Goal: Task Accomplishment & Management: Complete application form

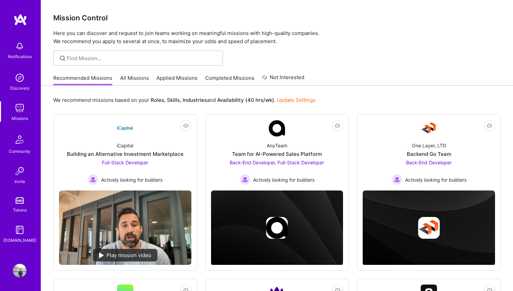
click at [133, 81] on link "All Missions" at bounding box center [134, 79] width 29 height 11
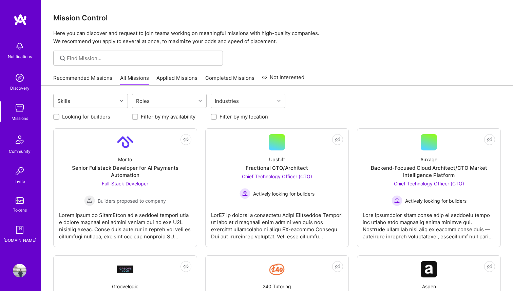
click at [177, 77] on link "Applied Missions" at bounding box center [176, 79] width 41 height 11
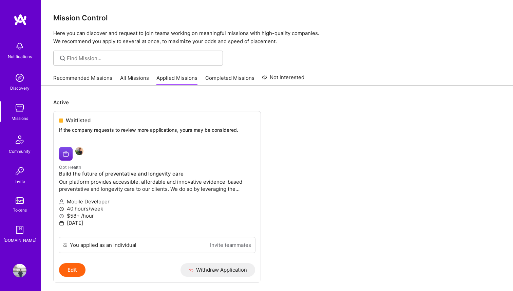
click at [231, 82] on link "Completed Missions" at bounding box center [229, 79] width 49 height 11
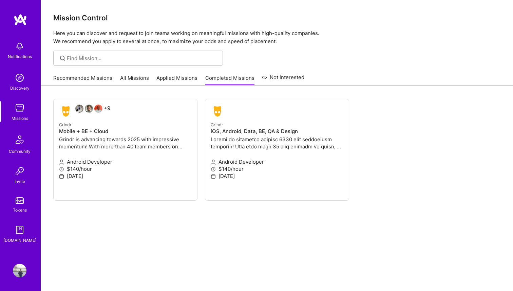
click at [176, 76] on link "Applied Missions" at bounding box center [176, 79] width 41 height 11
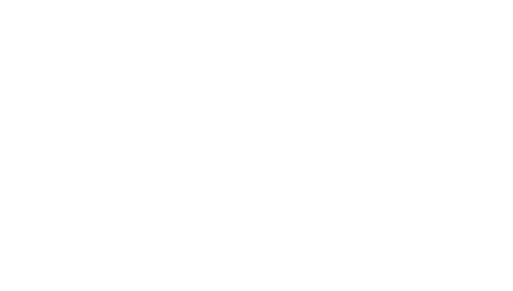
click at [0, 0] on link "Completed Missions" at bounding box center [0, 0] width 0 height 0
click at [0, 0] on link "Not Interested" at bounding box center [0, 0] width 0 height 0
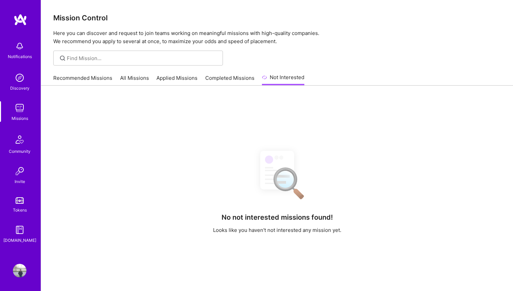
click at [232, 80] on link "Completed Missions" at bounding box center [229, 79] width 49 height 11
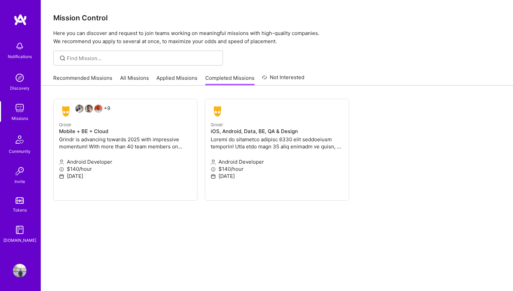
click at [281, 76] on link "Not Interested" at bounding box center [283, 79] width 42 height 12
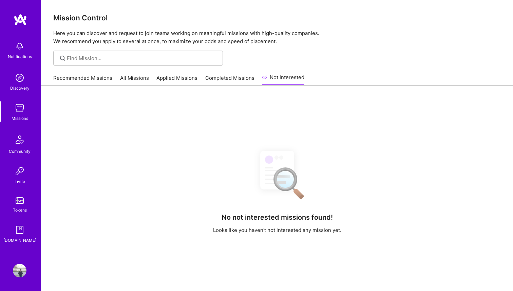
click at [238, 84] on link "Completed Missions" at bounding box center [229, 79] width 49 height 11
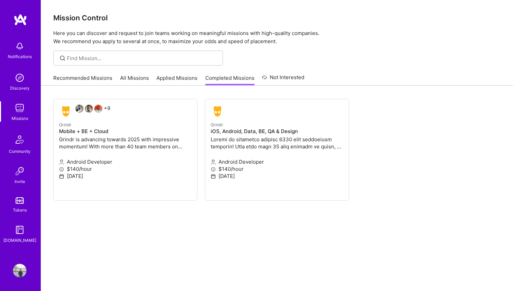
click at [183, 81] on link "Applied Missions" at bounding box center [176, 79] width 41 height 11
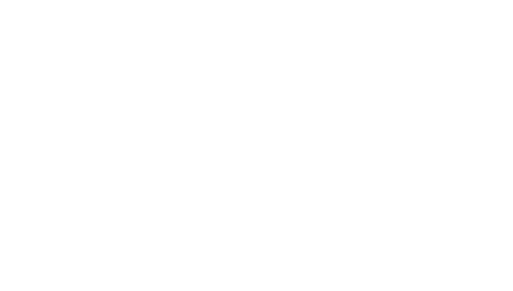
click at [0, 0] on link "All Missions" at bounding box center [0, 0] width 0 height 0
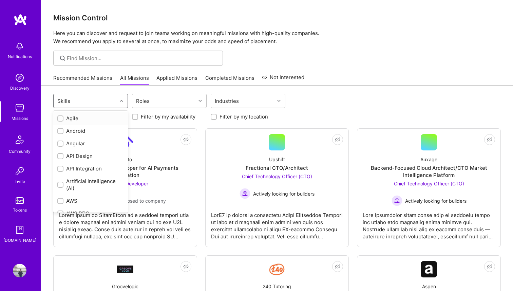
click at [111, 98] on div "Skills" at bounding box center [85, 101] width 63 height 14
click at [64, 130] on div "Android" at bounding box center [90, 130] width 66 height 7
checkbox input "true"
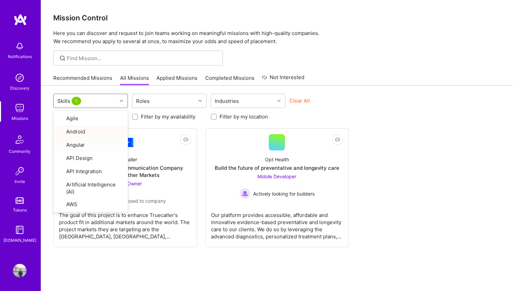
click at [371, 112] on div "Looking for builders Filter by my availability Filter by my location" at bounding box center [276, 115] width 447 height 11
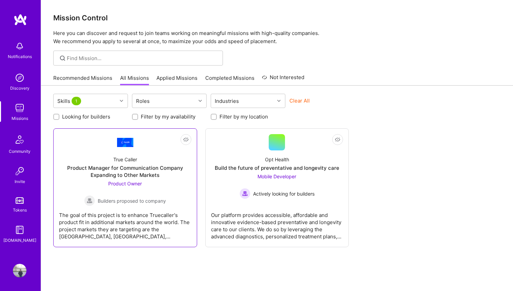
click at [159, 146] on link "Not Interested True Caller Product Manager for Communication Company Expanding …" at bounding box center [125, 187] width 132 height 107
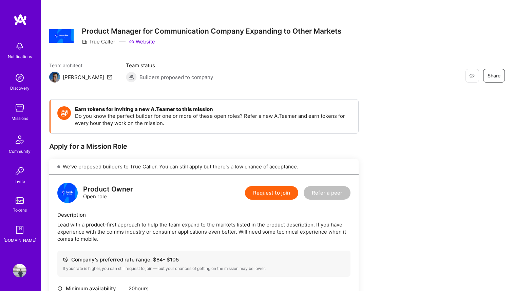
click at [14, 113] on img at bounding box center [20, 108] width 14 height 14
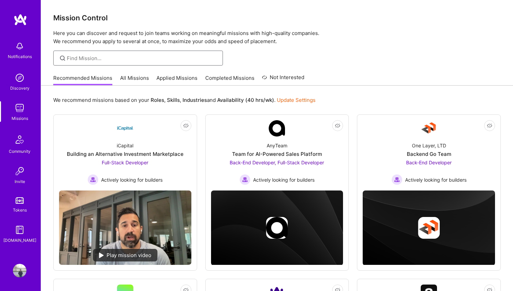
click at [102, 59] on input at bounding box center [142, 58] width 151 height 7
click at [147, 75] on link "All Missions" at bounding box center [134, 79] width 29 height 11
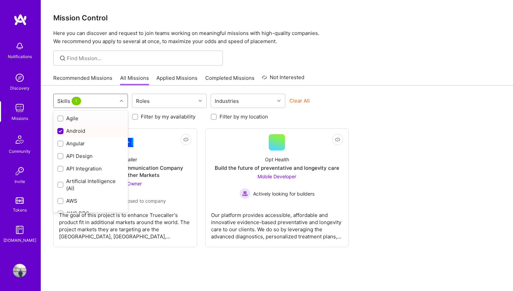
click at [108, 99] on div "Skills 1" at bounding box center [85, 101] width 63 height 14
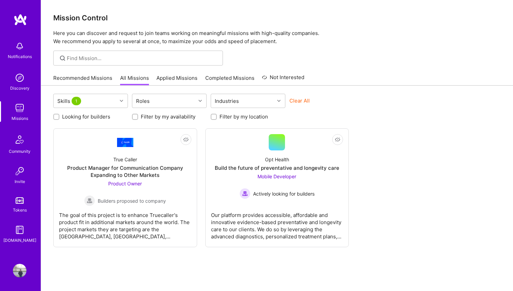
click at [397, 168] on div "Not Interested True Caller Product Manager for Communication Company Expanding …" at bounding box center [276, 187] width 447 height 119
click at [306, 180] on div "Mobile Developer Actively looking for builders" at bounding box center [277, 186] width 75 height 26
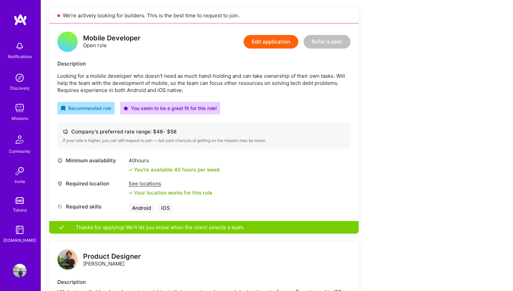
scroll to position [162, 0]
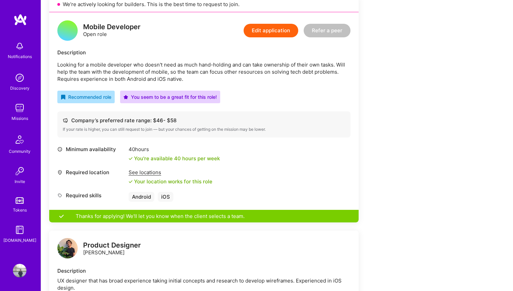
click at [139, 218] on div "Thanks for applying! We'll let you know when the client selects a team." at bounding box center [203, 216] width 309 height 13
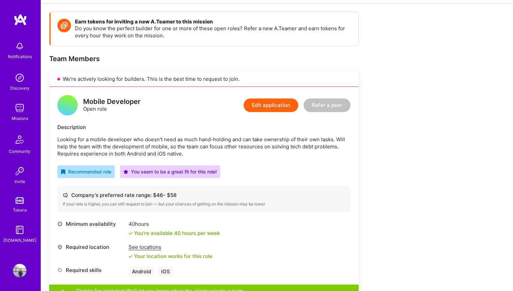
scroll to position [0, 0]
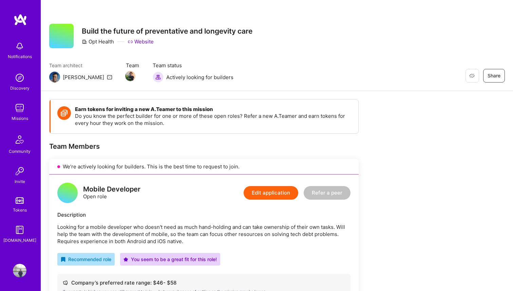
click at [143, 43] on link "Website" at bounding box center [141, 41] width 26 height 7
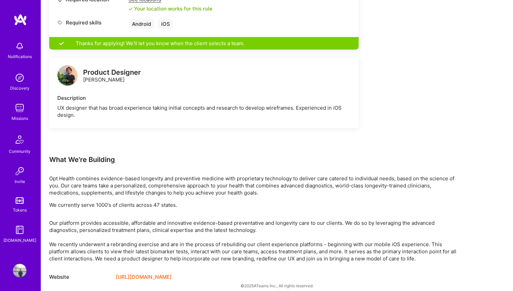
scroll to position [341, 0]
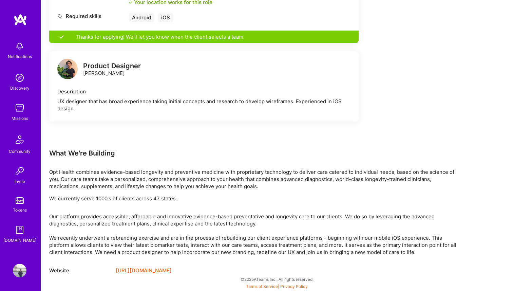
click at [142, 270] on link "[URL][DOMAIN_NAME]" at bounding box center [144, 270] width 56 height 8
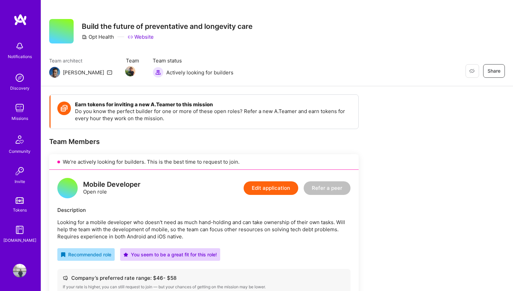
scroll to position [0, 0]
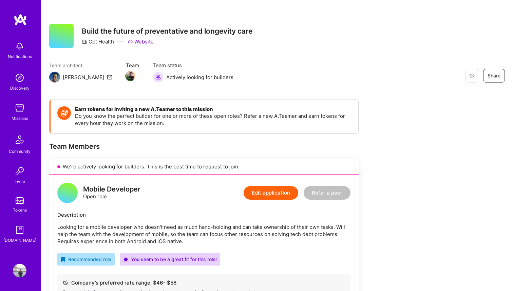
click at [57, 37] on div at bounding box center [61, 36] width 24 height 24
click at [19, 54] on div "Notifications" at bounding box center [20, 56] width 24 height 7
click at [19, 76] on img at bounding box center [20, 78] width 14 height 14
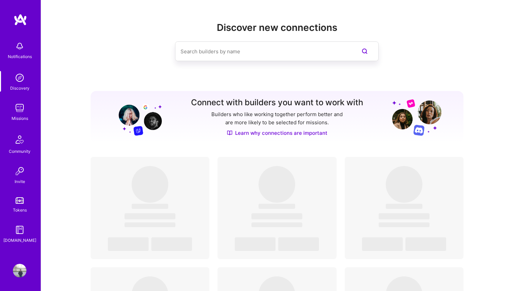
click at [18, 114] on img at bounding box center [20, 108] width 14 height 14
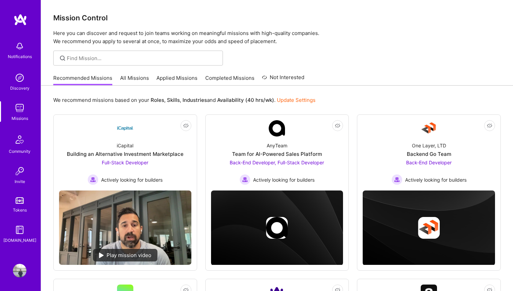
click at [142, 78] on link "All Missions" at bounding box center [134, 79] width 29 height 11
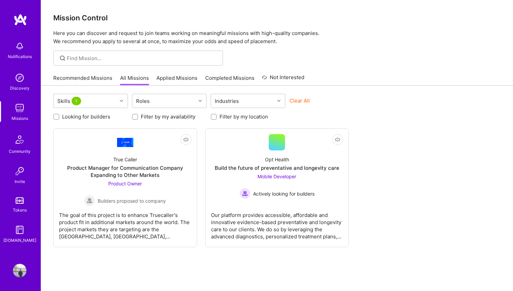
click at [178, 80] on link "Applied Missions" at bounding box center [176, 79] width 41 height 11
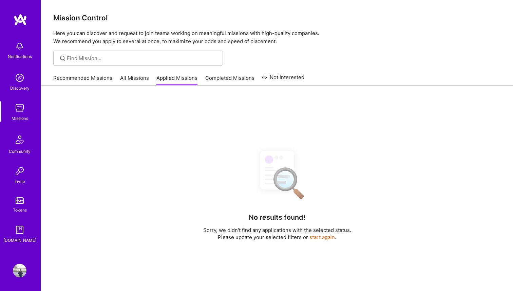
click at [217, 81] on link "Completed Missions" at bounding box center [229, 79] width 49 height 11
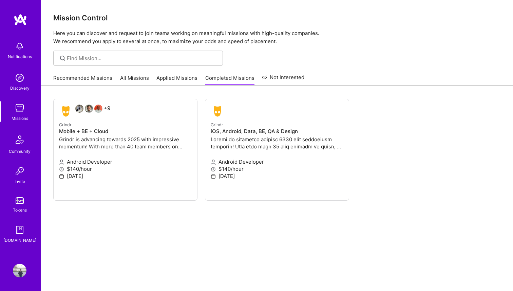
click at [174, 78] on link "Applied Missions" at bounding box center [176, 79] width 41 height 11
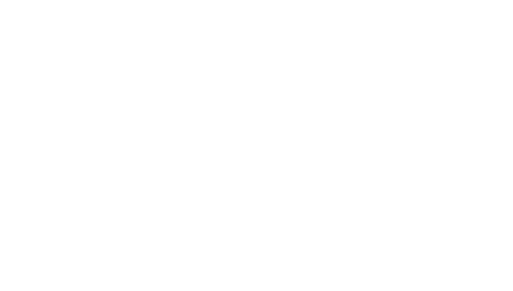
scroll to position [46, 0]
click at [0, 0] on link "Opt Health Build the future of preventative and longevity care Our platform pro…" at bounding box center [0, 0] width 0 height 0
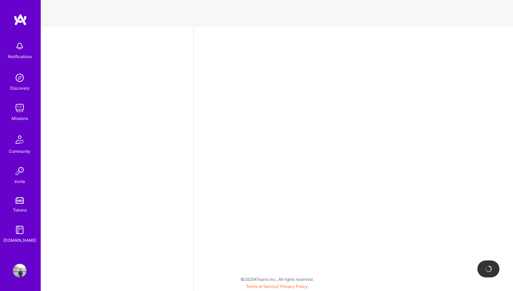
select select "US"
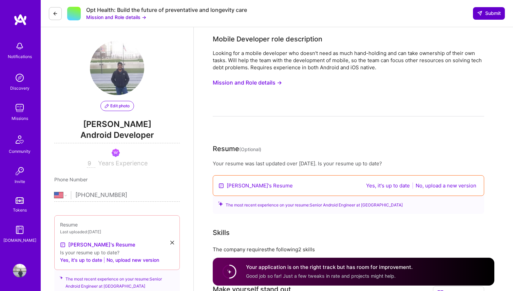
click at [485, 17] on span "Submit" at bounding box center [489, 13] width 24 height 7
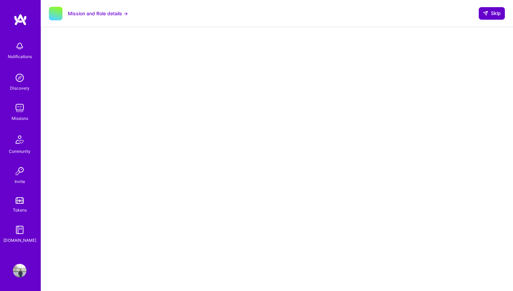
click at [489, 17] on button "Skip" at bounding box center [492, 13] width 26 height 12
select select "US"
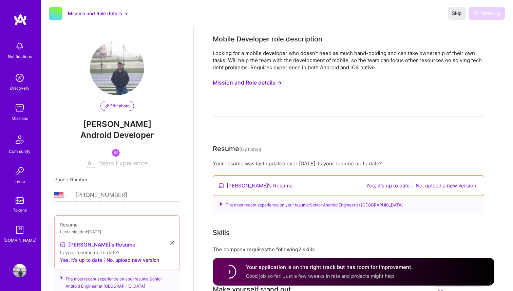
click at [18, 112] on img at bounding box center [20, 108] width 14 height 14
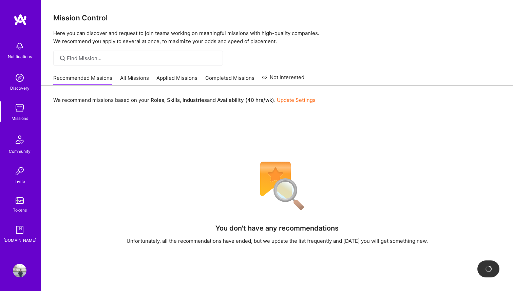
click at [186, 80] on link "Applied Missions" at bounding box center [176, 79] width 41 height 11
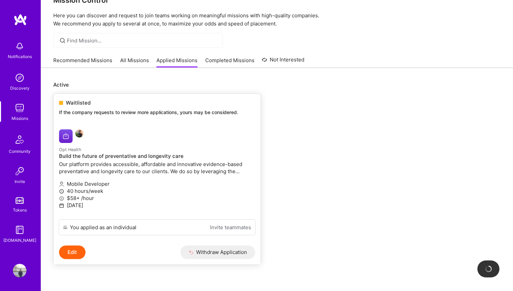
scroll to position [12, 0]
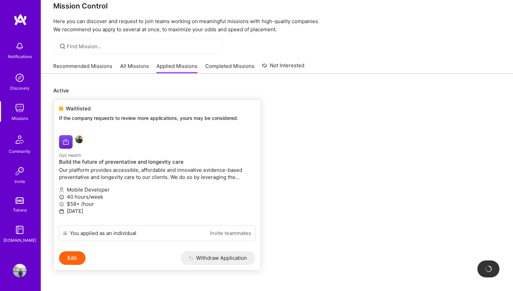
click at [173, 143] on div at bounding box center [124, 142] width 131 height 14
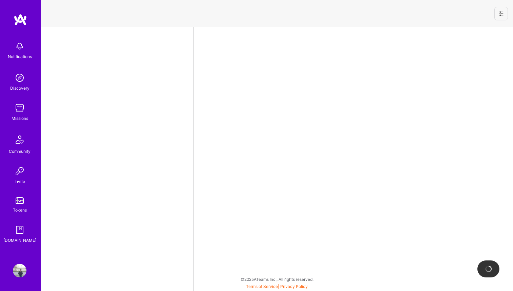
select select "US"
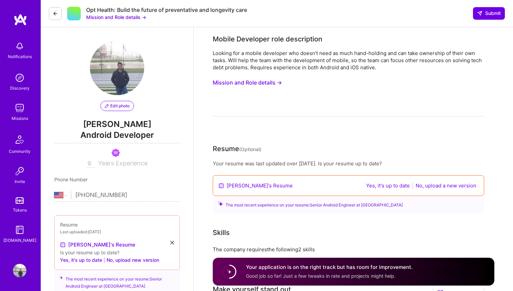
click at [60, 12] on button at bounding box center [55, 13] width 13 height 13
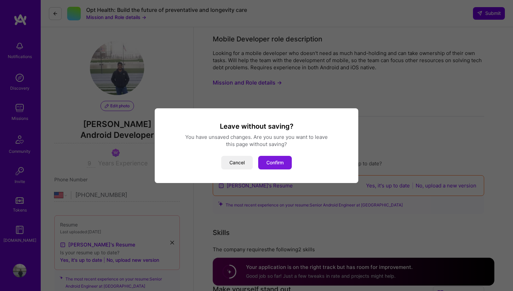
click at [280, 160] on button "Confirm" at bounding box center [275, 163] width 34 height 14
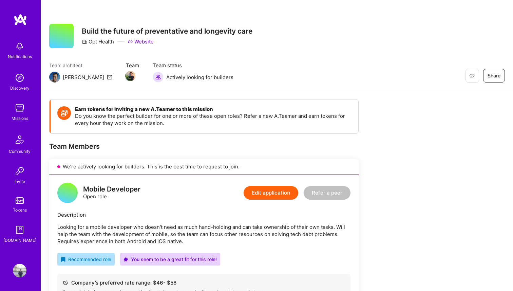
click at [23, 21] on img at bounding box center [21, 20] width 14 height 12
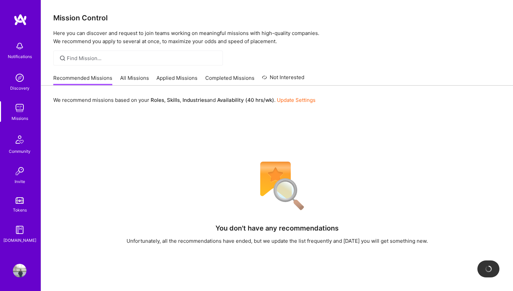
click at [21, 54] on div "Notifications" at bounding box center [20, 56] width 24 height 7
click at [24, 88] on div "Discovery" at bounding box center [19, 87] width 19 height 7
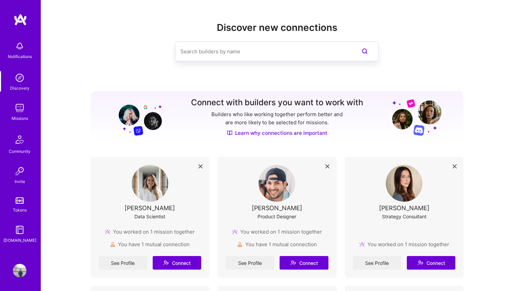
click at [21, 112] on img at bounding box center [20, 108] width 14 height 14
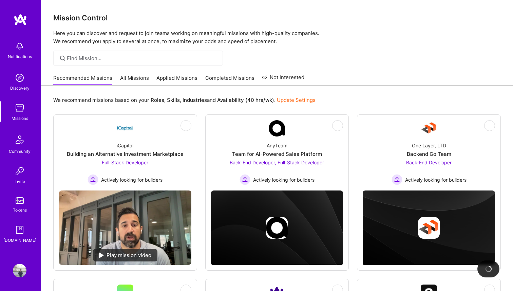
click at [135, 81] on link "All Missions" at bounding box center [134, 79] width 29 height 11
